Goal: Task Accomplishment & Management: Manage account settings

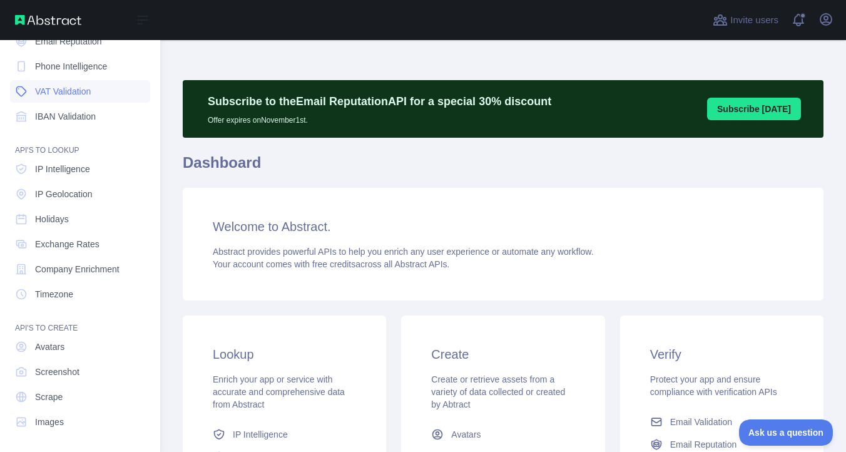
scroll to position [99, 0]
click at [71, 198] on span "IP Geolocation" at bounding box center [64, 193] width 58 height 13
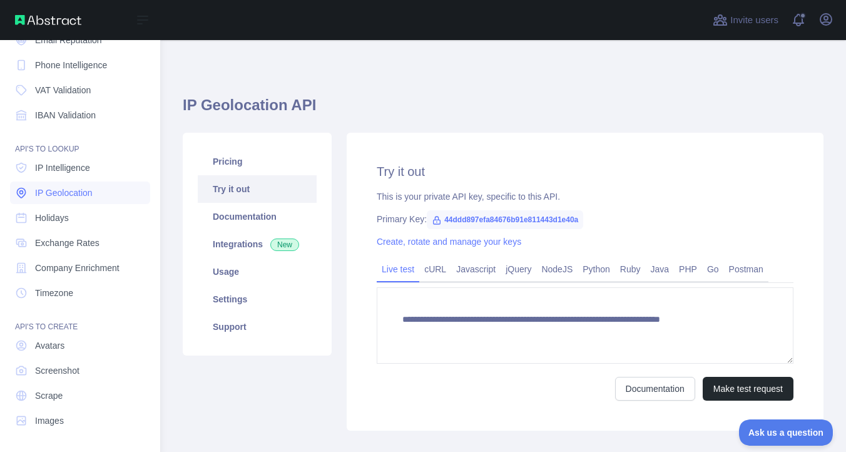
type textarea "**********"
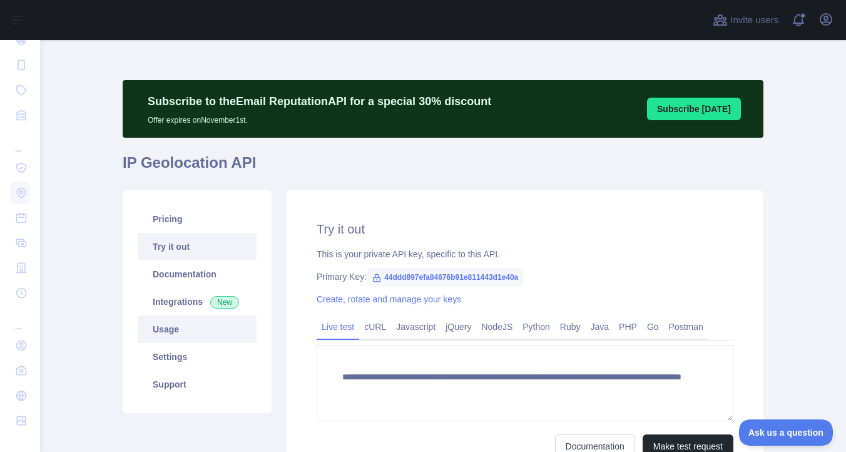
click at [176, 336] on link "Usage" at bounding box center [197, 329] width 119 height 28
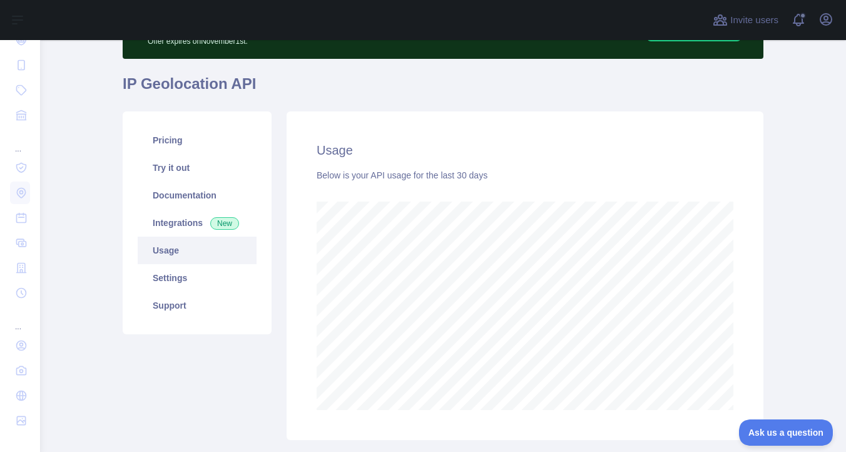
scroll to position [82, 0]
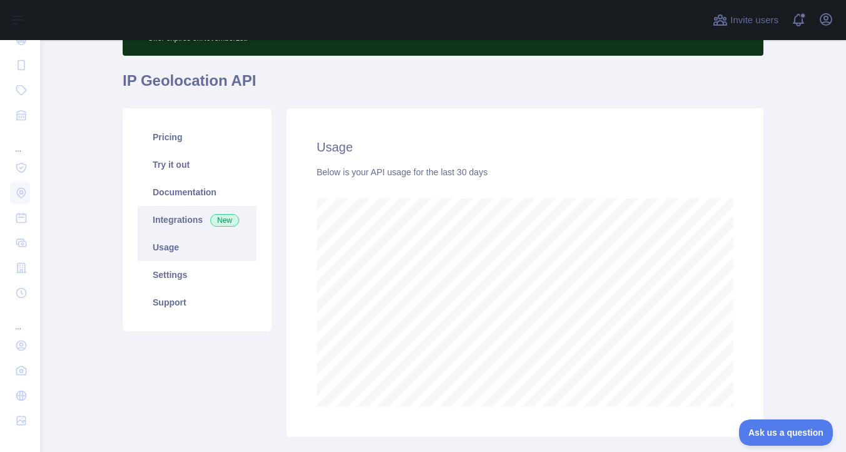
click at [195, 218] on link "Integrations New" at bounding box center [197, 220] width 119 height 28
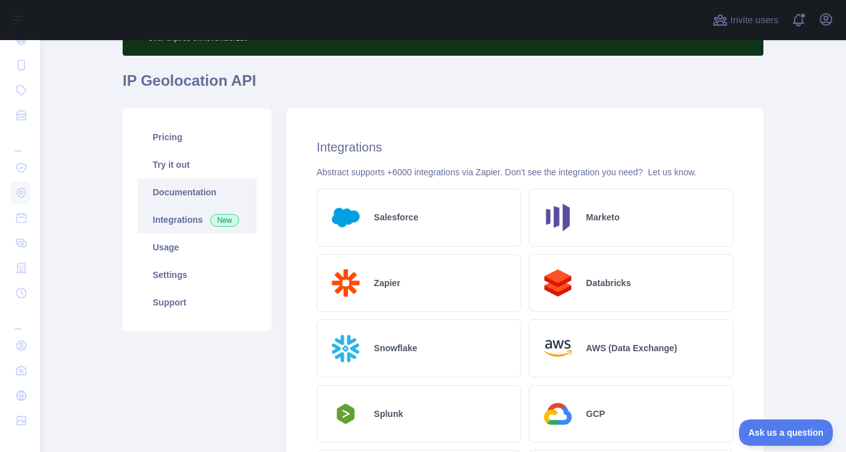
click at [196, 197] on link "Documentation" at bounding box center [197, 192] width 119 height 28
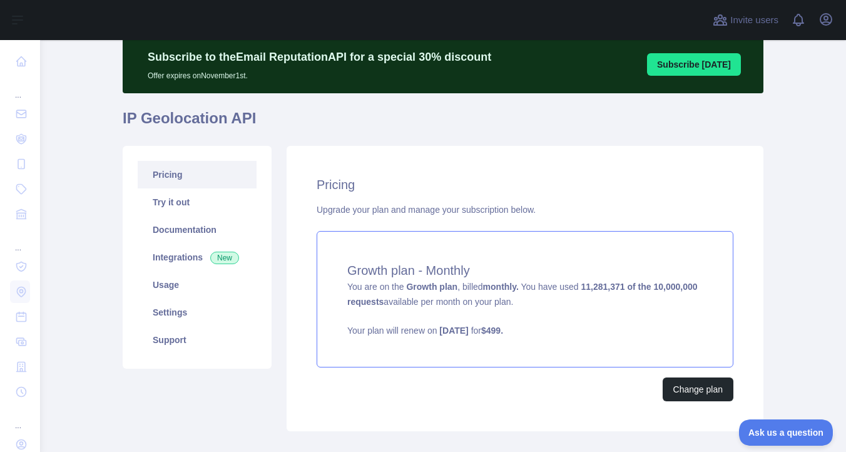
scroll to position [45, 0]
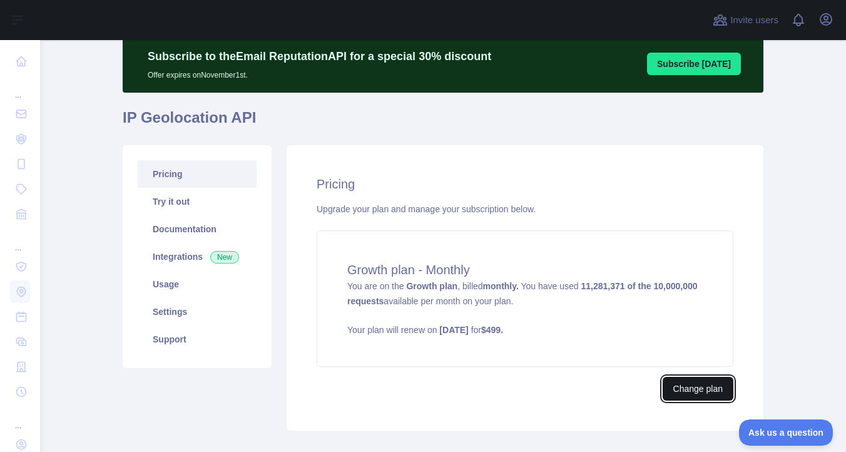
click at [679, 391] on button "Change plan" at bounding box center [698, 389] width 71 height 24
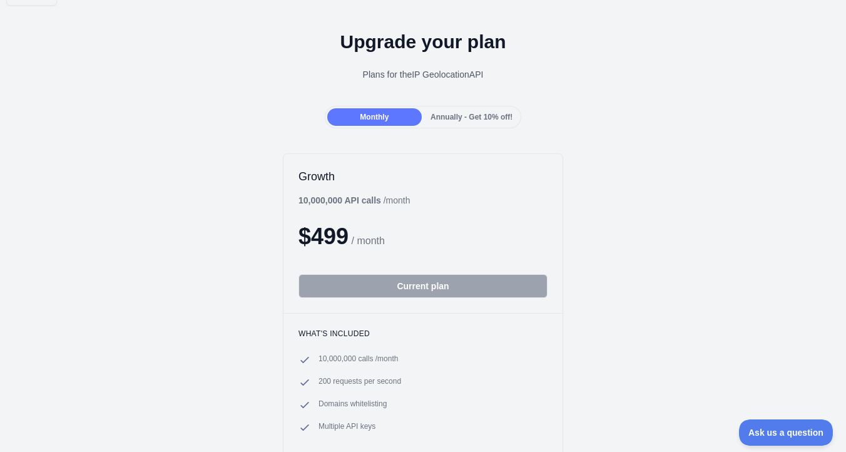
scroll to position [26, 0]
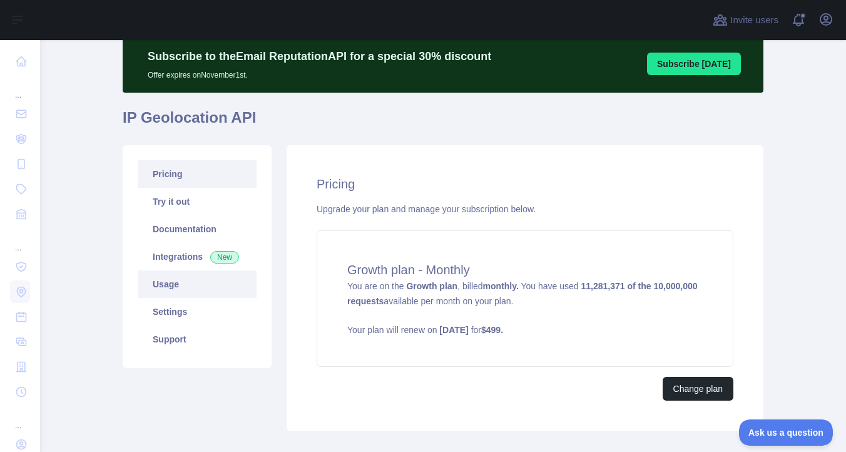
click at [190, 276] on link "Usage" at bounding box center [197, 284] width 119 height 28
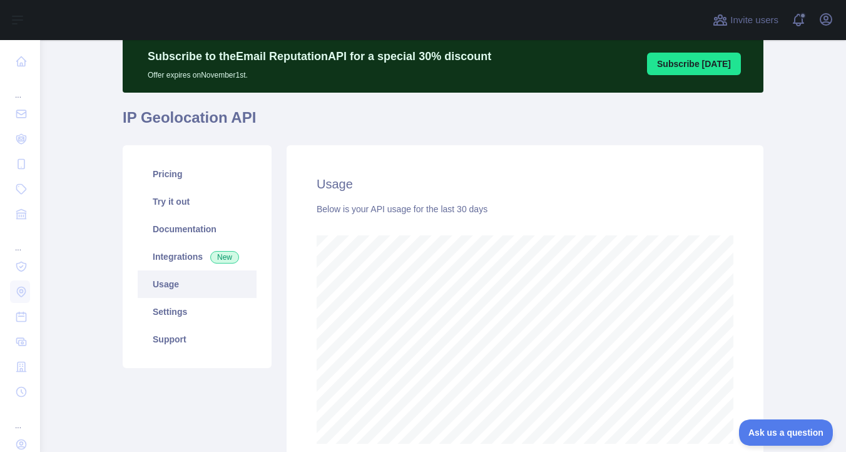
scroll to position [412, 806]
click at [177, 253] on link "Integrations New" at bounding box center [197, 257] width 119 height 28
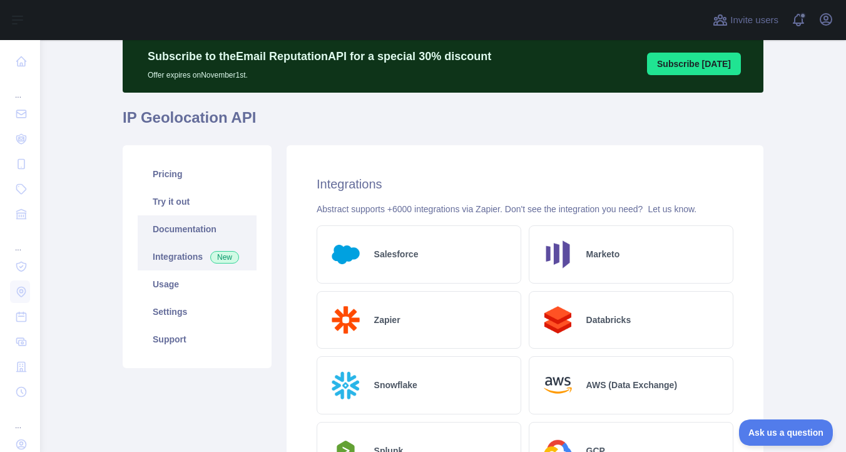
click at [170, 233] on link "Documentation" at bounding box center [197, 229] width 119 height 28
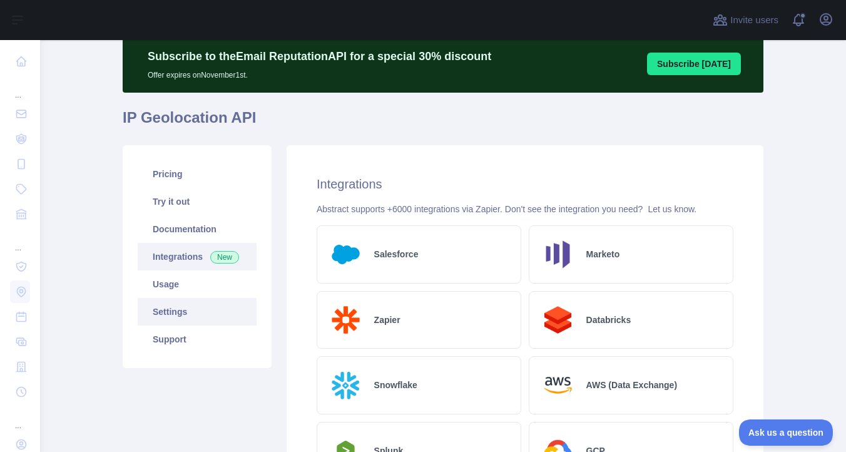
click at [193, 300] on link "Settings" at bounding box center [197, 312] width 119 height 28
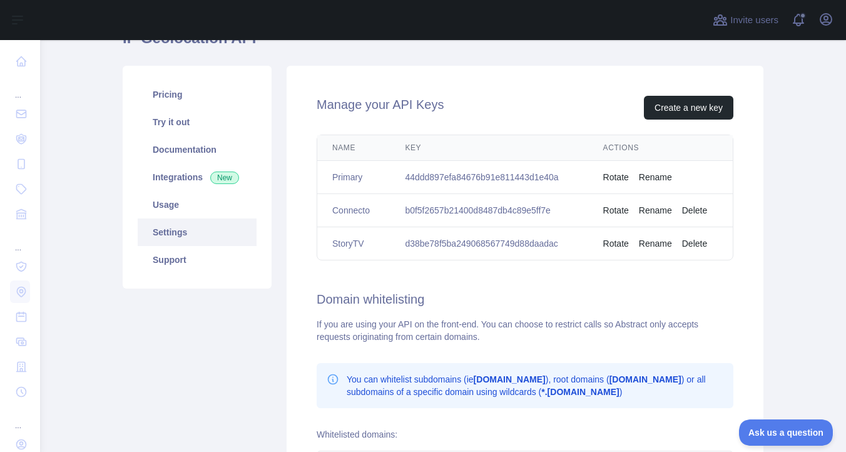
scroll to position [54, 0]
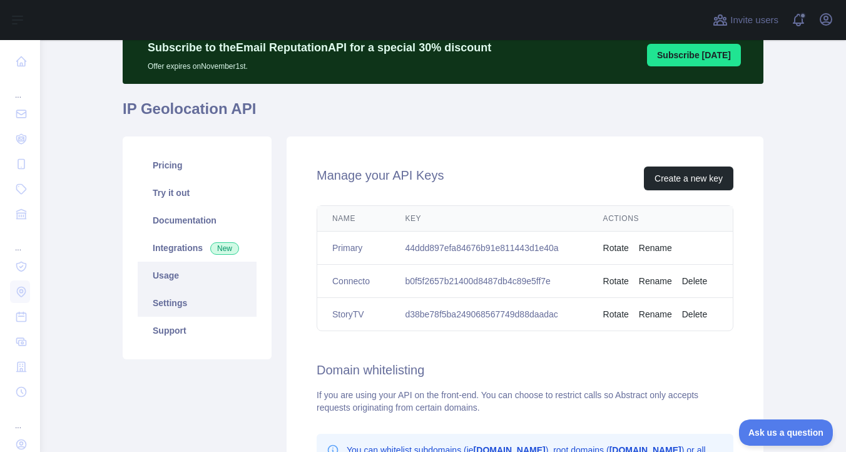
click at [177, 272] on link "Usage" at bounding box center [197, 276] width 119 height 28
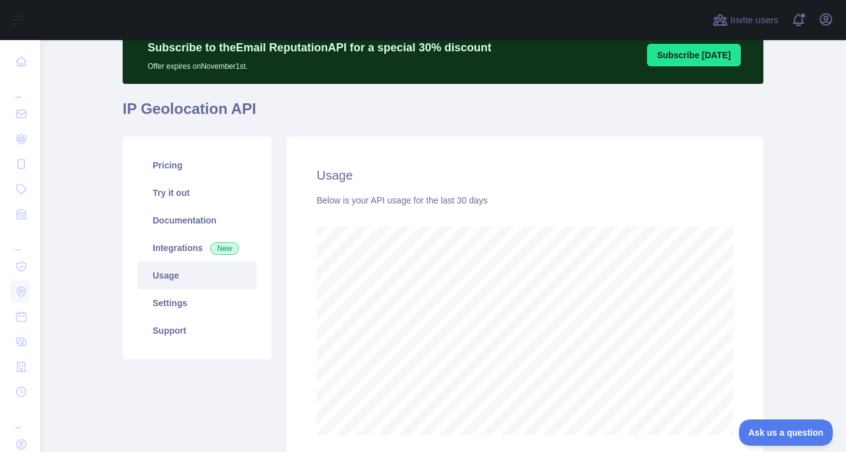
scroll to position [412, 806]
click at [195, 169] on link "Pricing" at bounding box center [197, 165] width 119 height 28
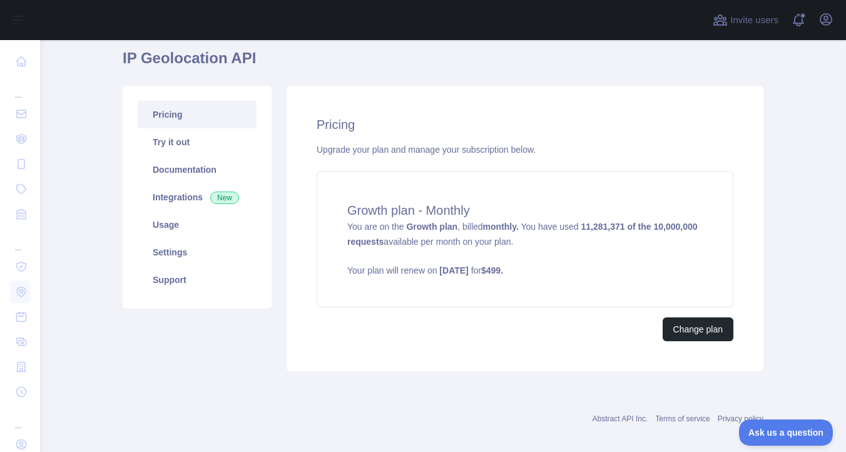
scroll to position [107, 0]
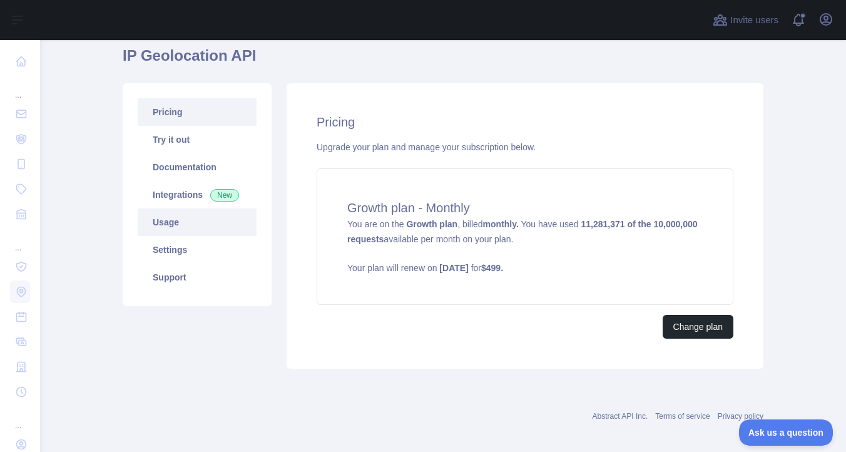
click at [156, 217] on link "Usage" at bounding box center [197, 222] width 119 height 28
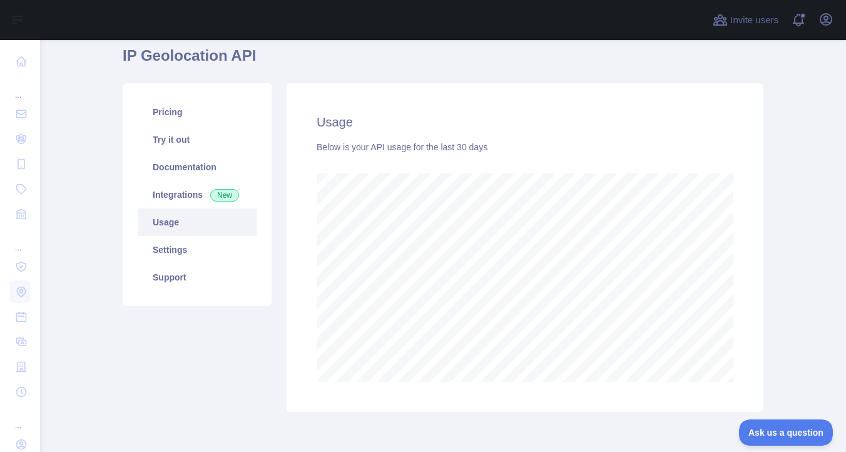
scroll to position [412, 806]
